Goal: Book appointment/travel/reservation

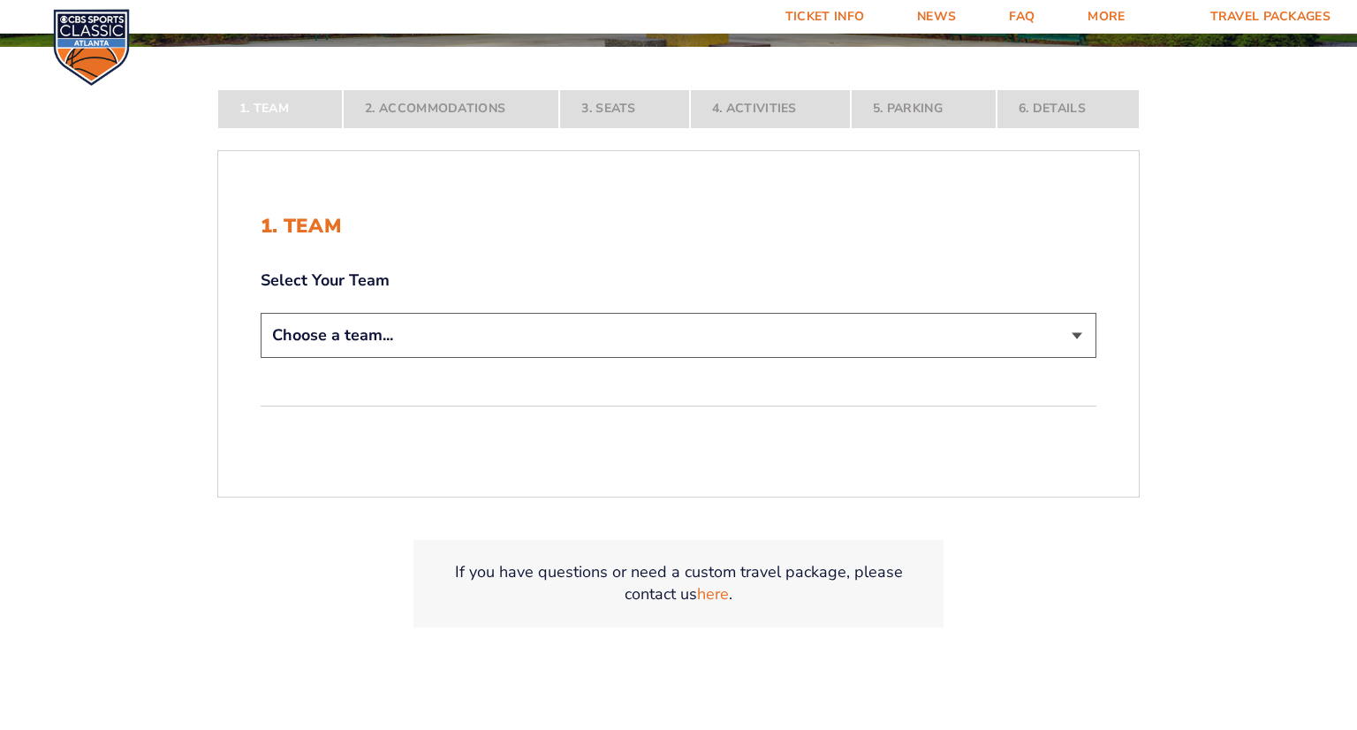
scroll to position [346, 0]
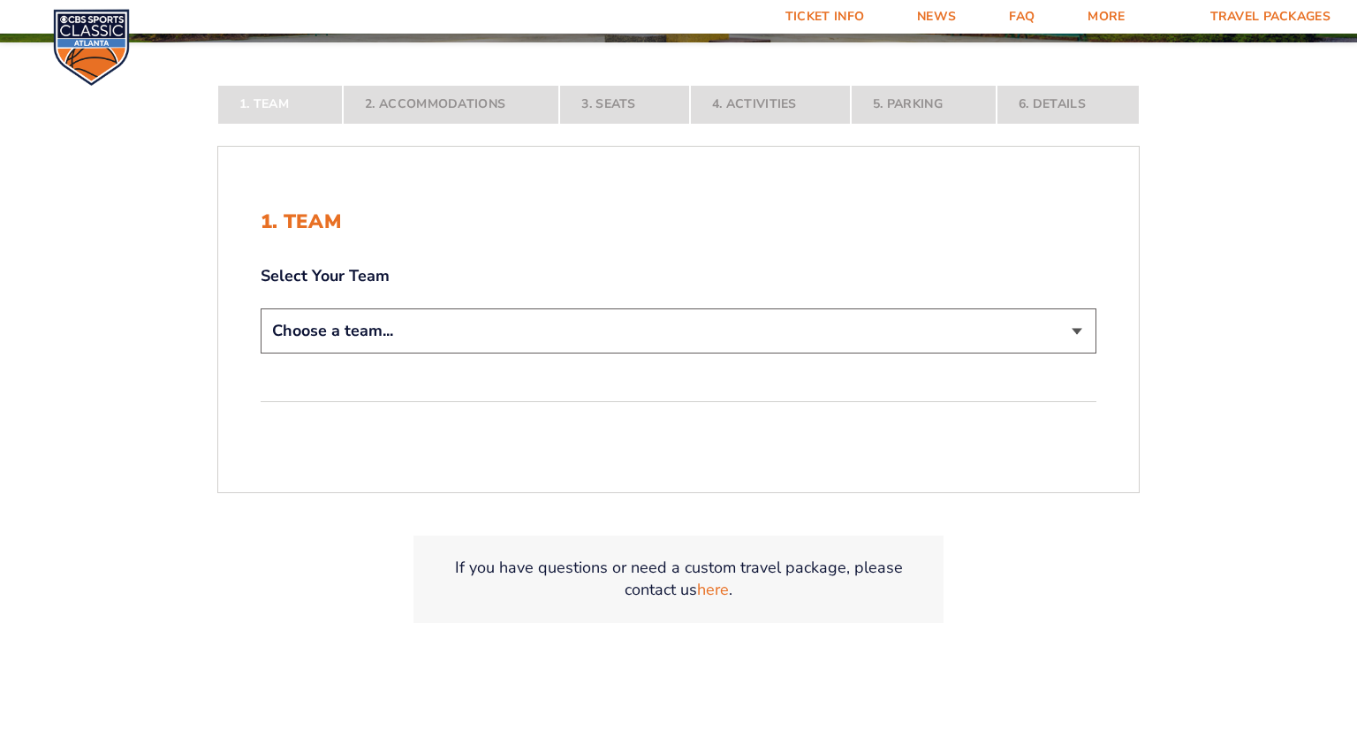
click at [477, 322] on select "Choose a team... [US_STATE] Wildcats [US_STATE] State Buckeyes [US_STATE] Tar H…" at bounding box center [679, 330] width 836 height 45
select select "12956"
click at [261, 353] on select "Choose a team... [US_STATE] Wildcats [US_STATE] State Buckeyes [US_STATE] Tar H…" at bounding box center [679, 330] width 836 height 45
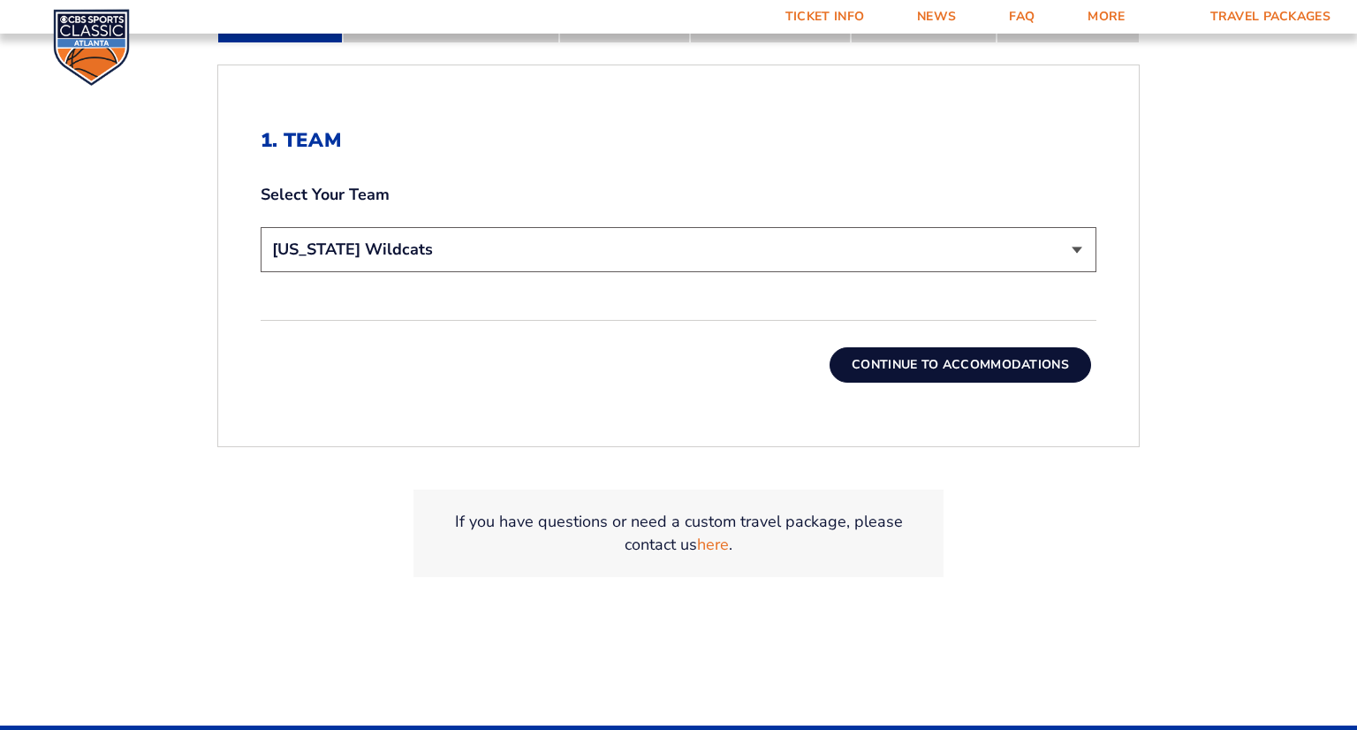
click at [871, 374] on button "Continue To Accommodations" at bounding box center [959, 364] width 261 height 35
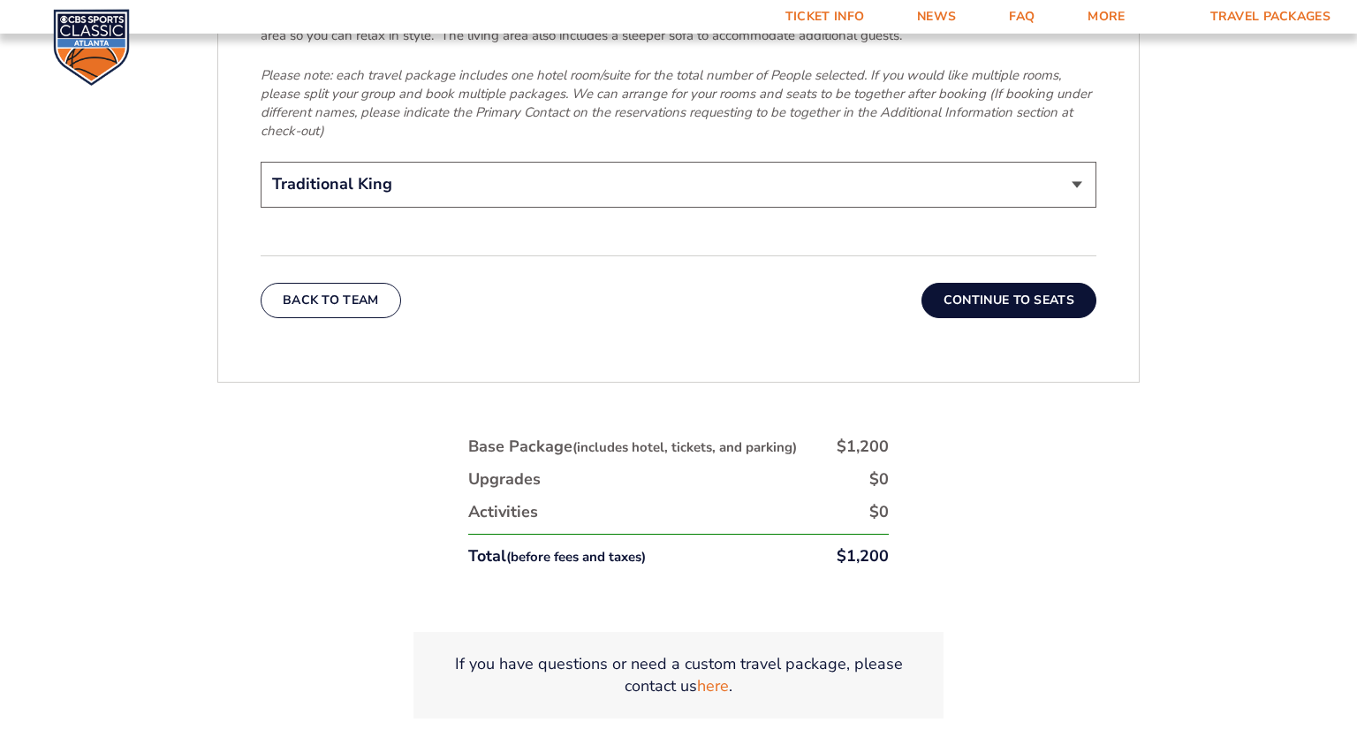
scroll to position [2966, 0]
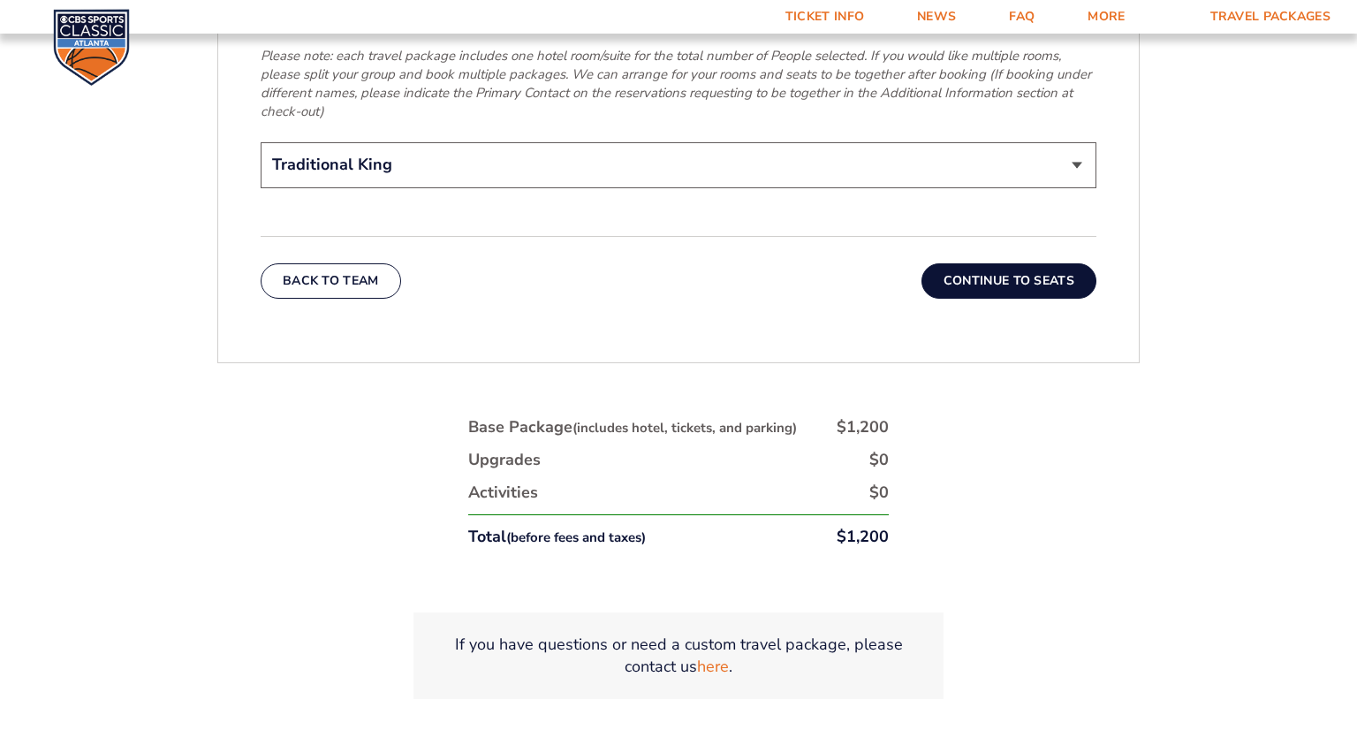
click at [973, 263] on button "Continue To Seats" at bounding box center [1008, 280] width 175 height 35
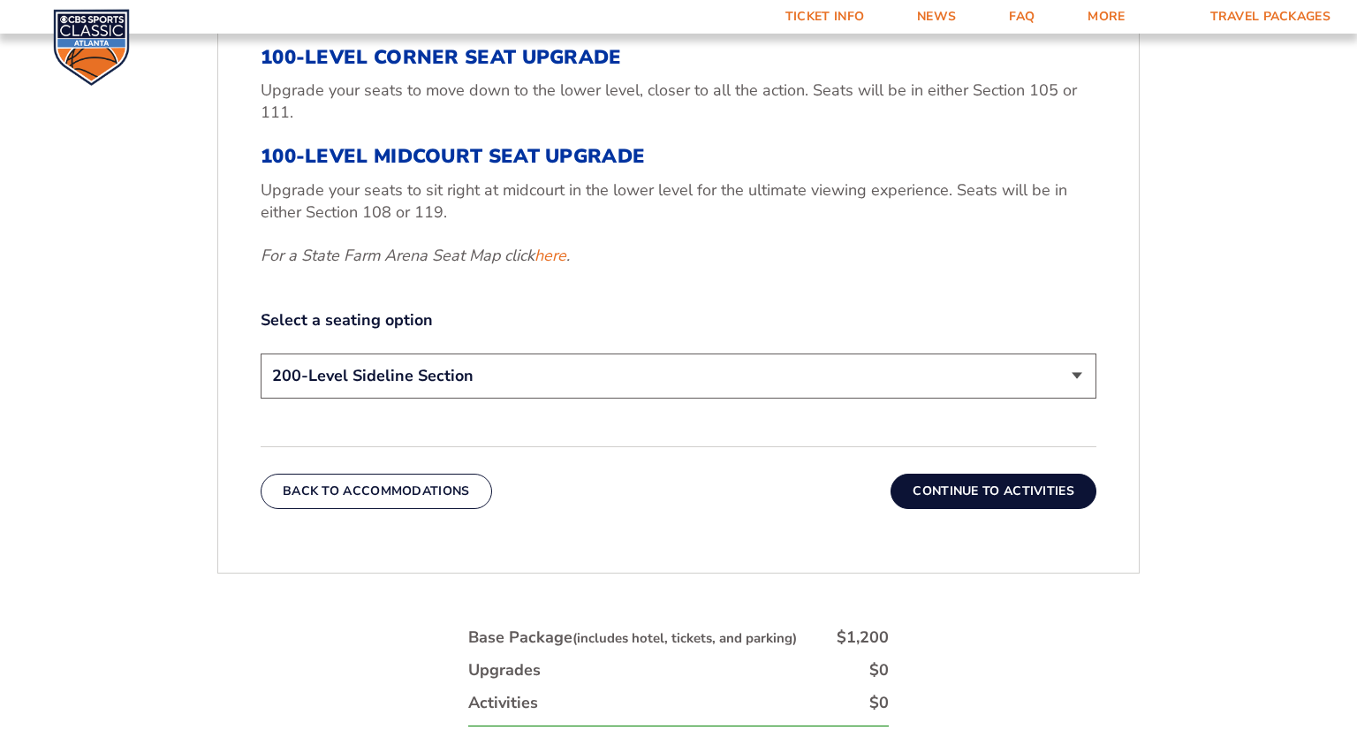
scroll to position [806, 0]
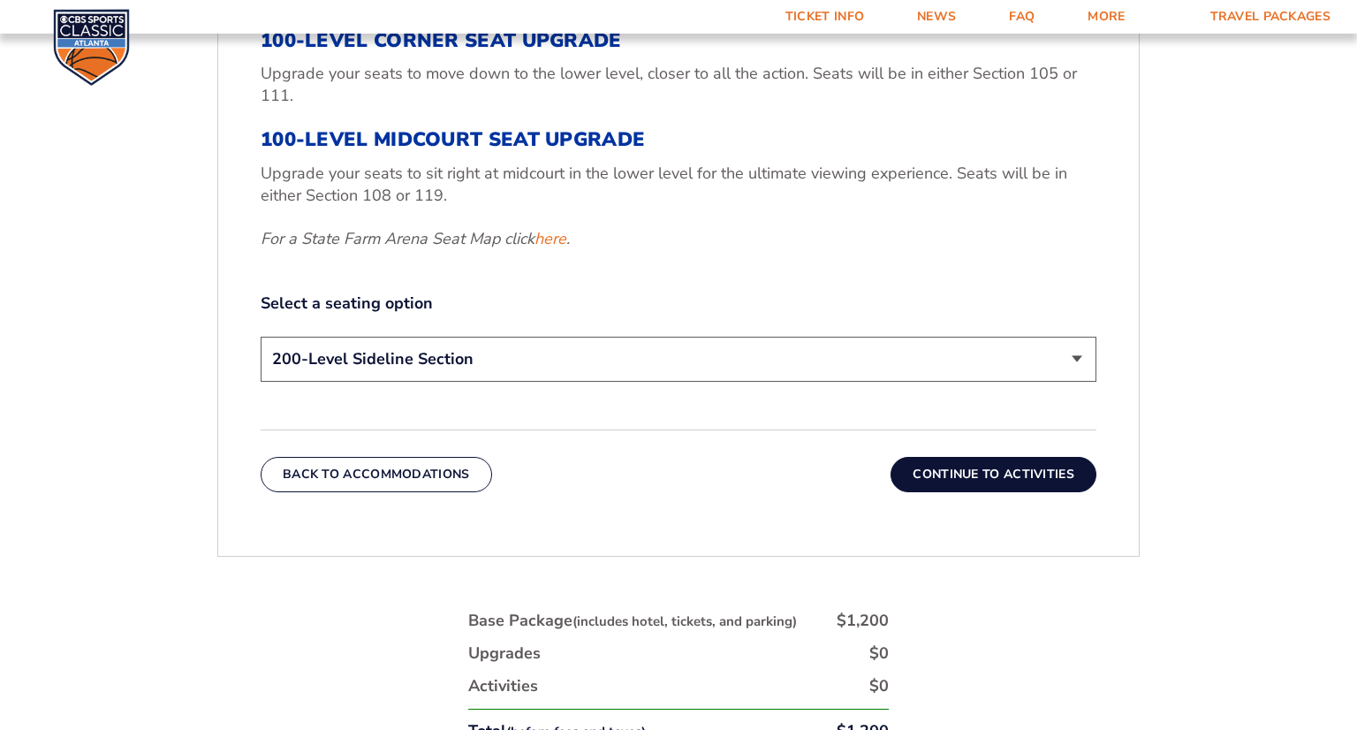
click at [951, 357] on select "200-Level Sideline Section 100-Level Corner Seat Upgrade (+$120 per person) 100…" at bounding box center [679, 359] width 836 height 45
click at [1273, 359] on form "[US_STATE] [US_STATE] Travel Package [US_STATE][GEOGRAPHIC_DATA] [US_STATE] Sta…" at bounding box center [678, 85] width 1357 height 1782
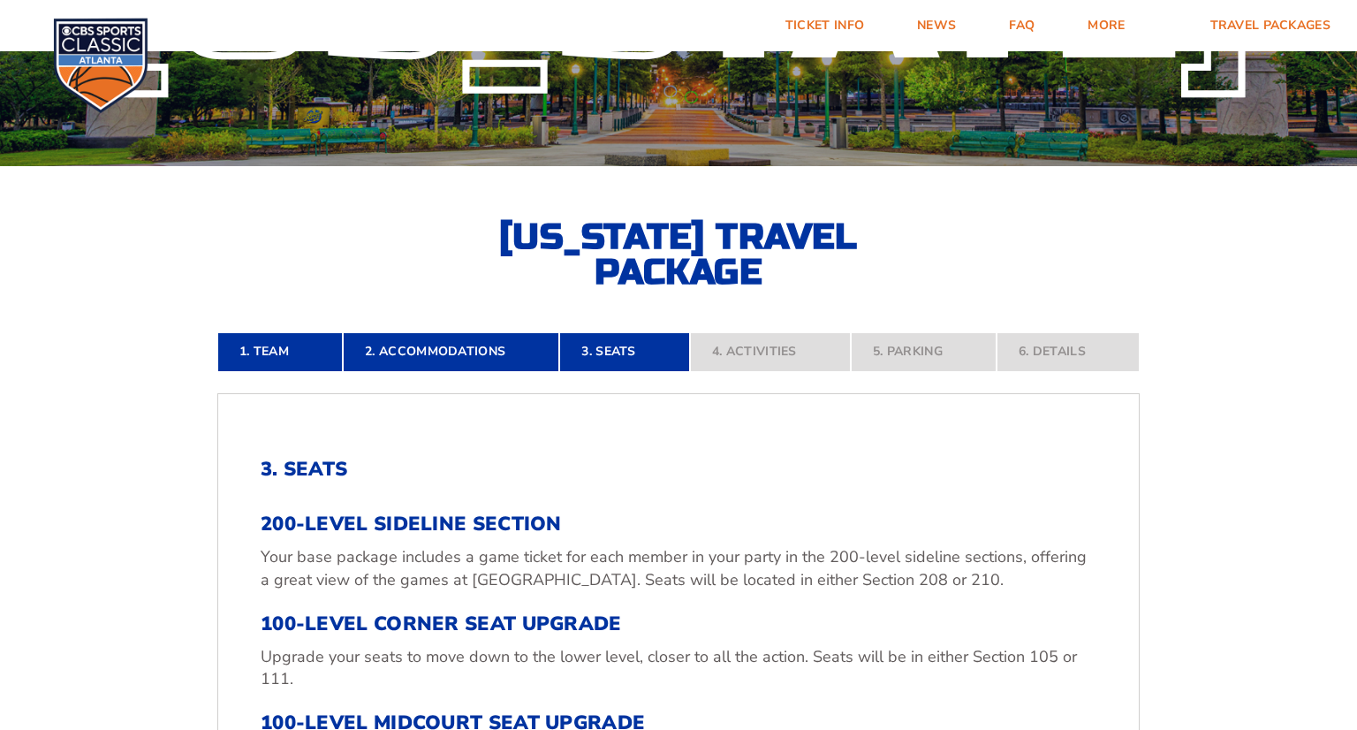
scroll to position [0, 0]
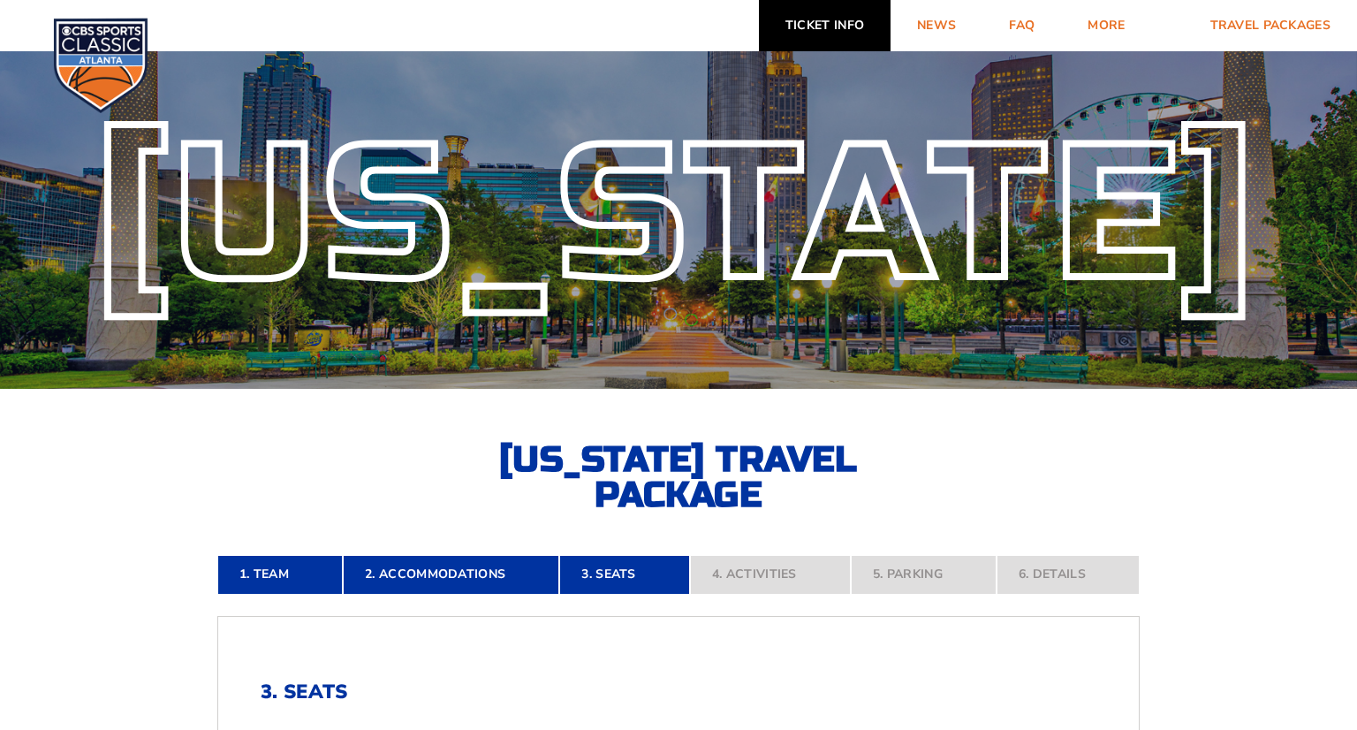
click at [828, 42] on link "Ticket Info" at bounding box center [825, 25] width 132 height 51
